Goal: Entertainment & Leisure: Consume media (video, audio)

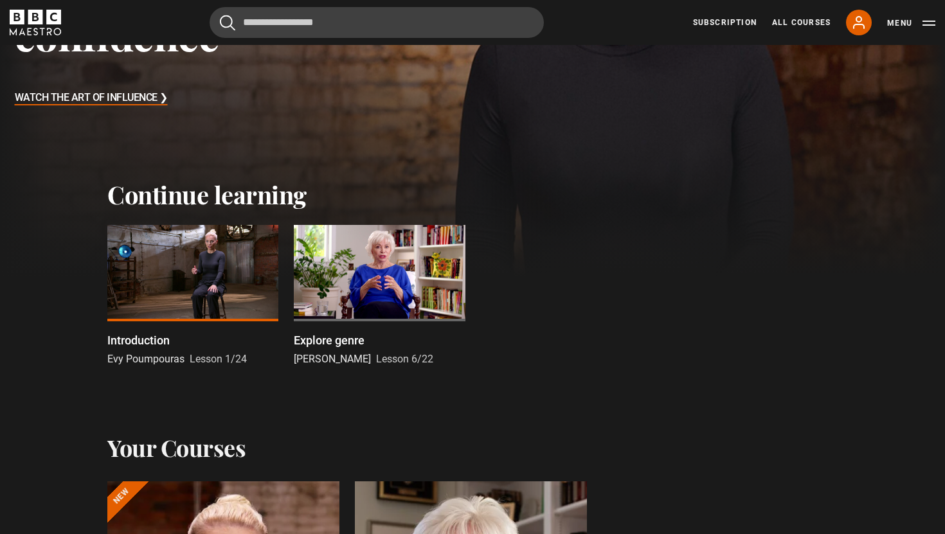
scroll to position [334, 0]
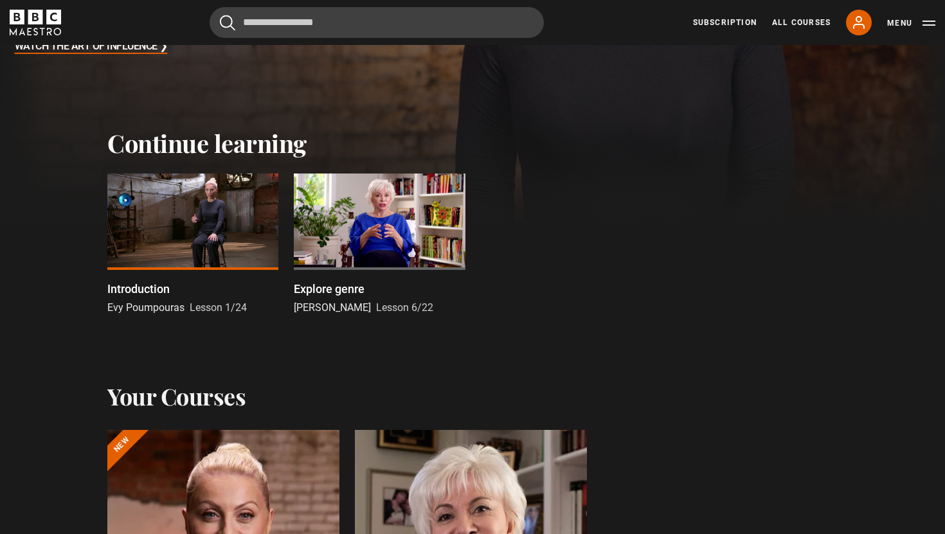
click at [175, 221] on div at bounding box center [192, 221] width 171 height 96
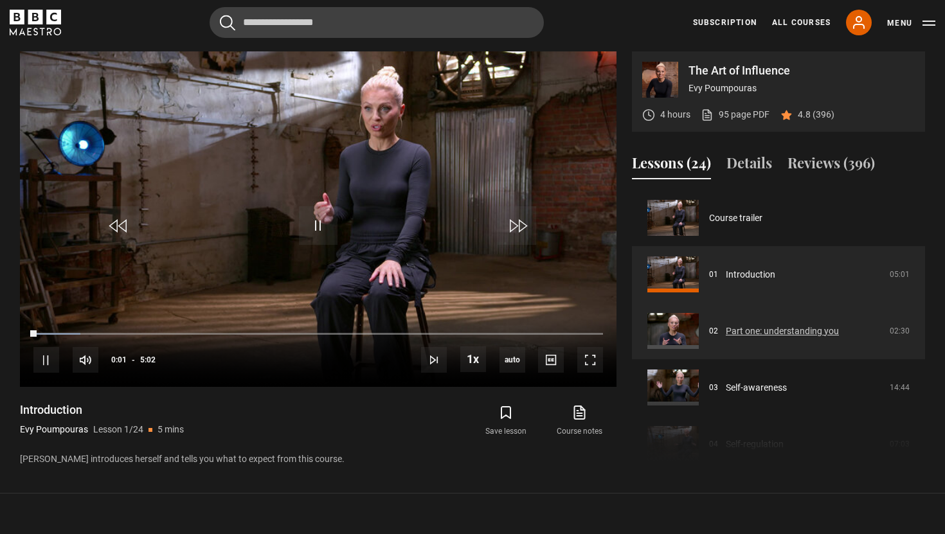
click at [731, 332] on link "Part one: understanding you" at bounding box center [781, 330] width 113 height 13
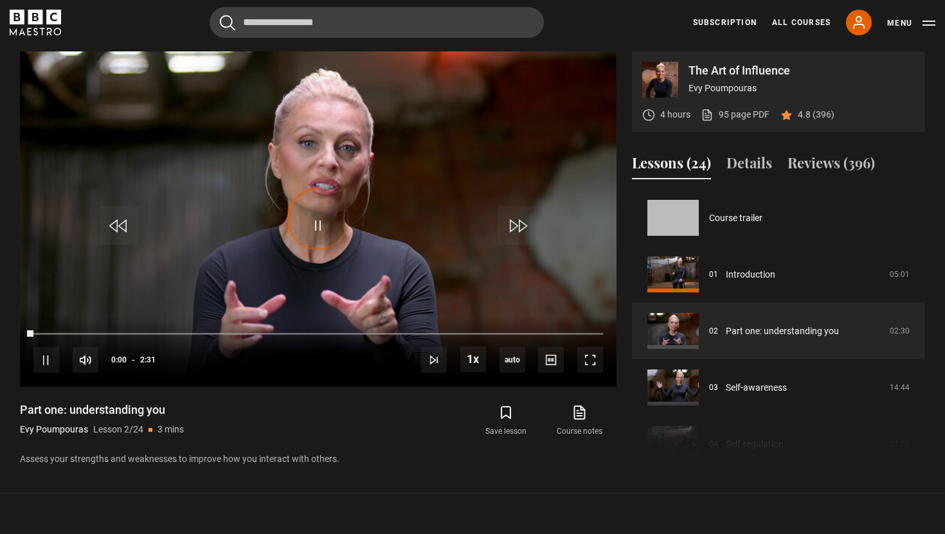
scroll to position [57, 0]
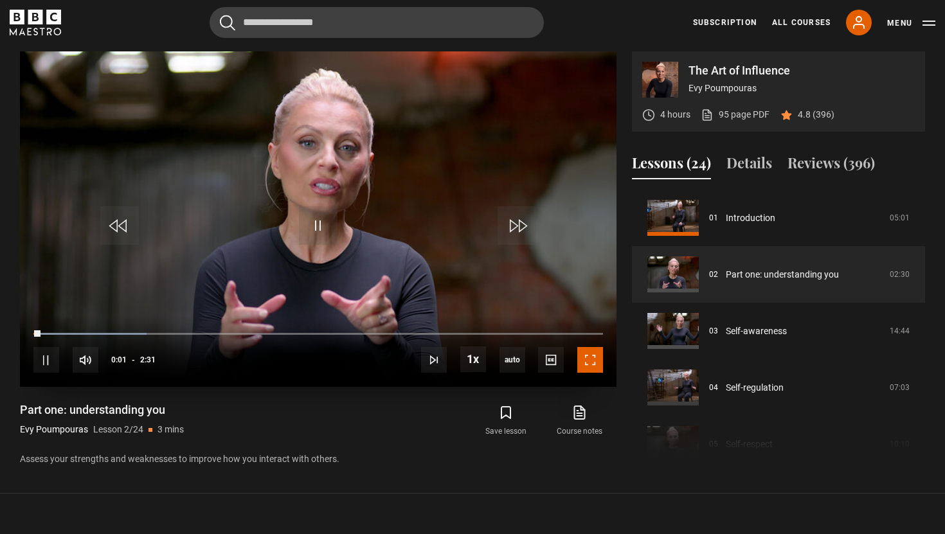
click at [594, 360] on span "Video Player" at bounding box center [590, 360] width 26 height 26
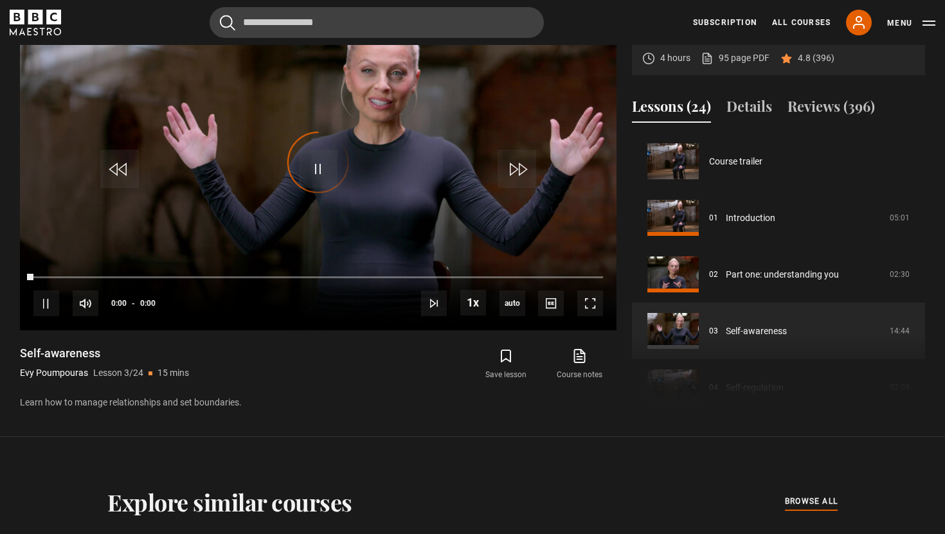
scroll to position [113, 0]
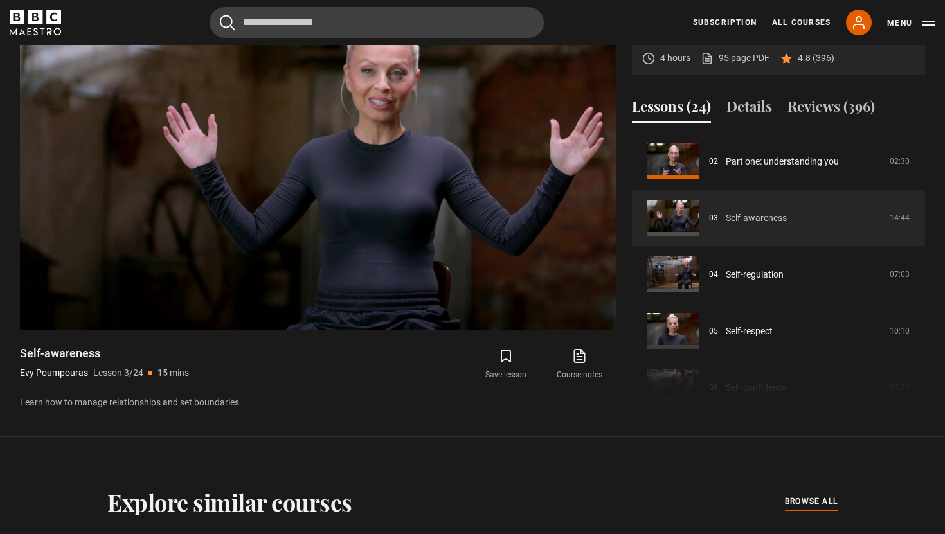
click at [725, 223] on link "Self-awareness" at bounding box center [755, 217] width 61 height 13
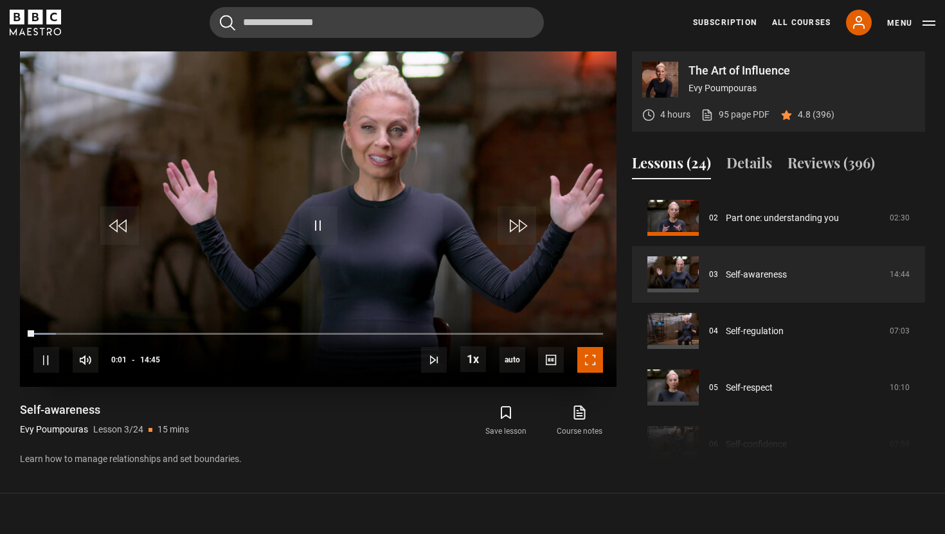
click at [591, 357] on span "Video Player" at bounding box center [590, 360] width 26 height 26
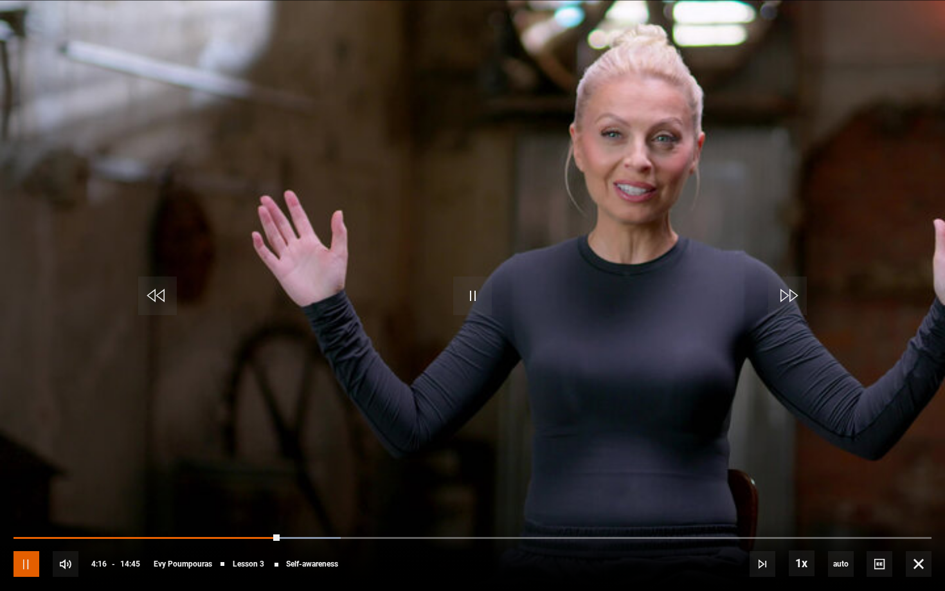
click at [26, 533] on span "Video Player" at bounding box center [26, 564] width 26 height 26
click at [461, 290] on span "Video Player" at bounding box center [472, 295] width 39 height 39
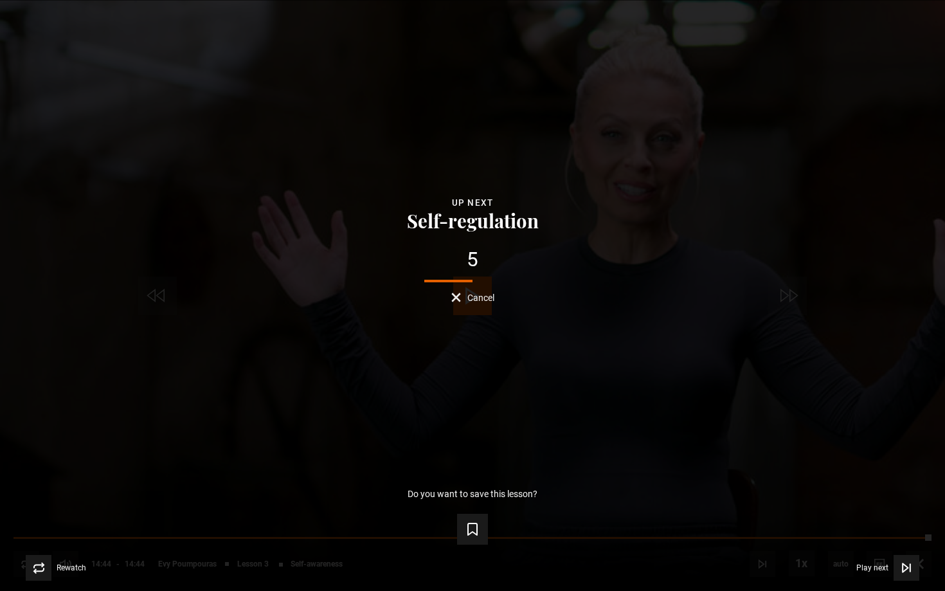
click at [484, 297] on span "Cancel" at bounding box center [480, 297] width 27 height 9
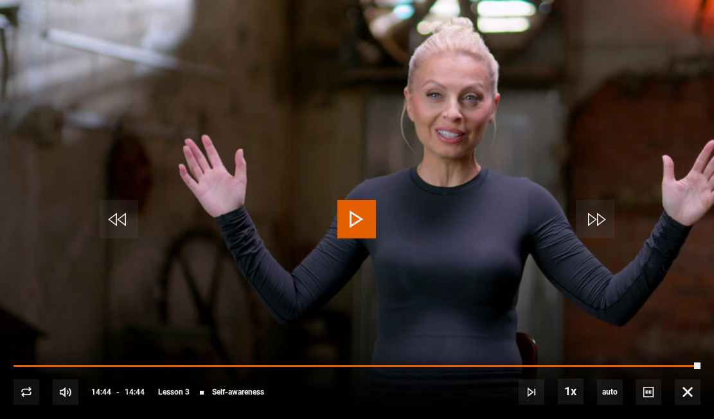
scroll to position [0, 0]
